Goal: Check status

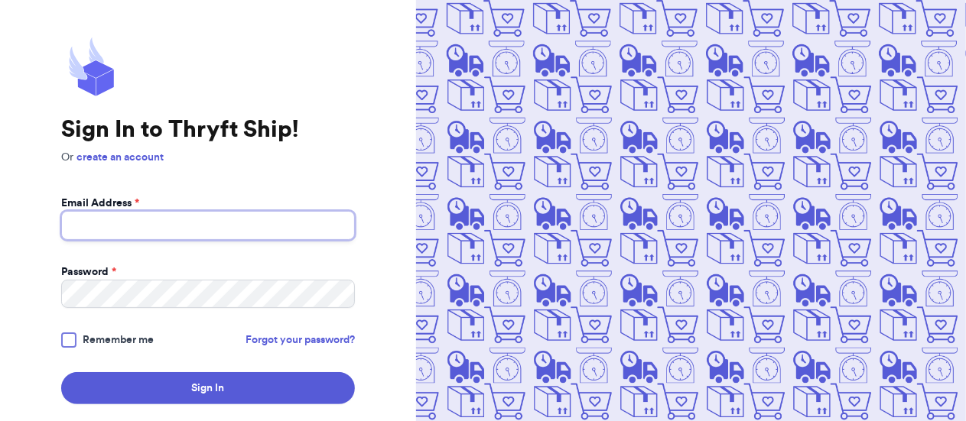
click at [323, 228] on input "Email Address *" at bounding box center [208, 225] width 294 height 29
type input "[EMAIL_ADDRESS][DOMAIN_NAME]"
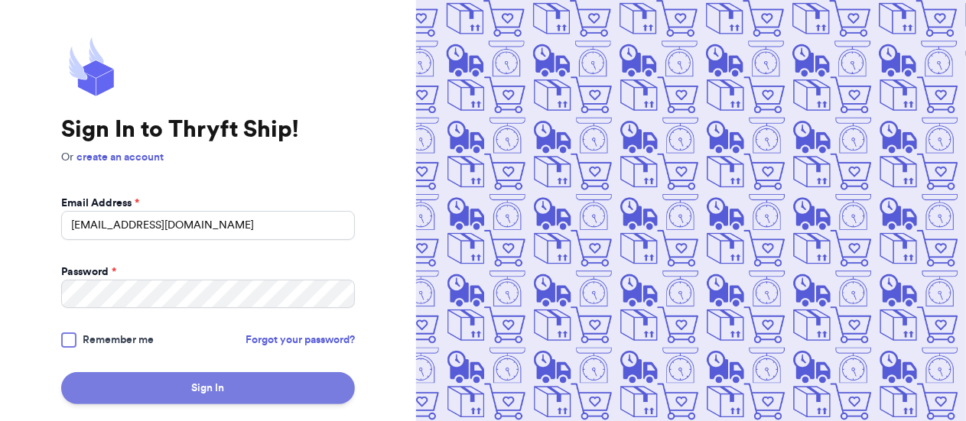
click at [276, 393] on button "Sign In" at bounding box center [208, 388] width 294 height 32
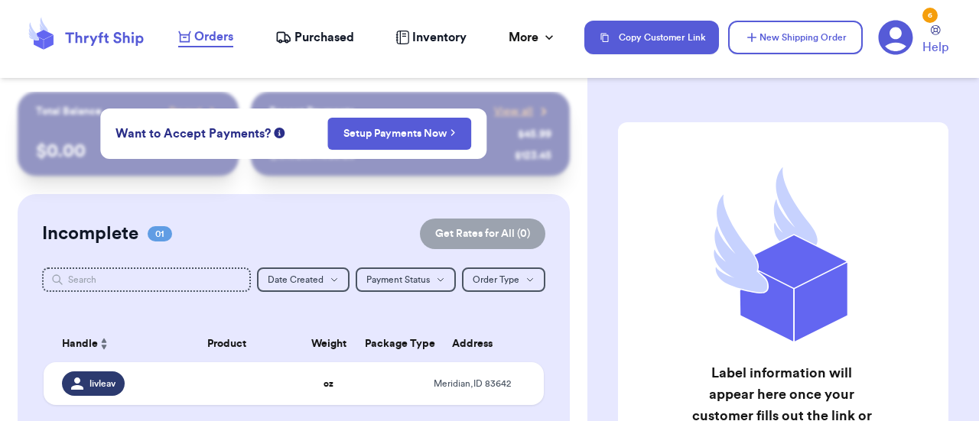
click at [288, 47] on div "Orders Purchased Inventory More Stats Completed Orders Payments Payouts" at bounding box center [373, 38] width 391 height 20
click at [342, 32] on span "Purchased" at bounding box center [324, 37] width 60 height 18
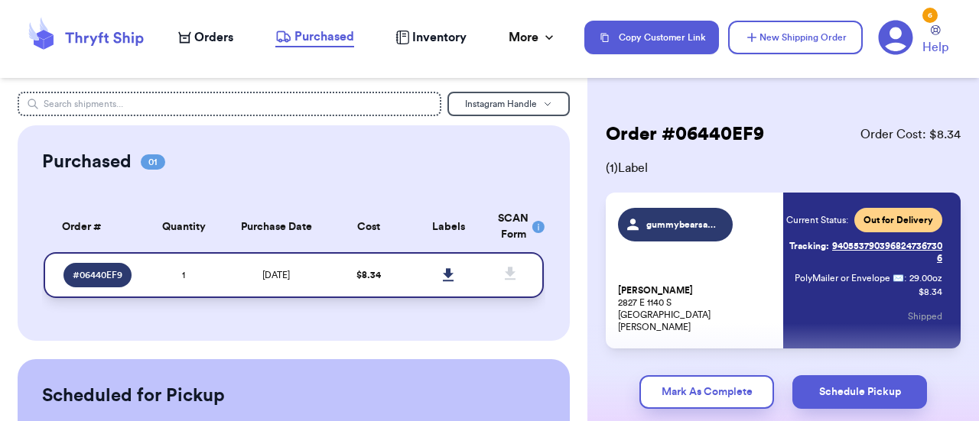
click at [99, 271] on span "# 06440EF9" at bounding box center [98, 275] width 50 height 12
click at [875, 259] on link "Tracking: 9405537903968247367306" at bounding box center [864, 252] width 156 height 37
